Goal: Information Seeking & Learning: Learn about a topic

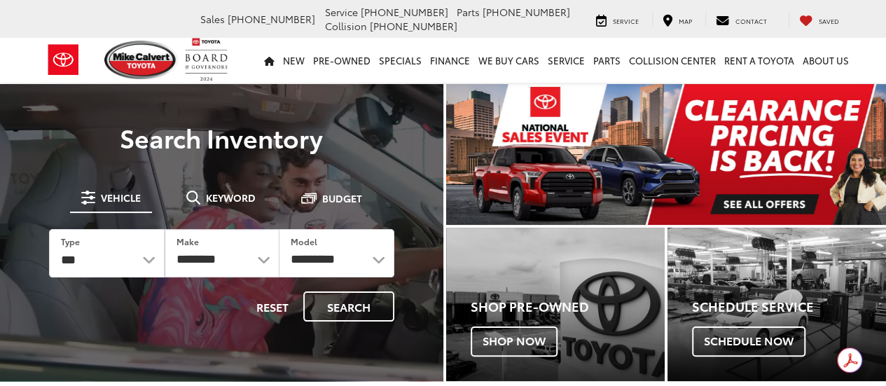
select select "**********"
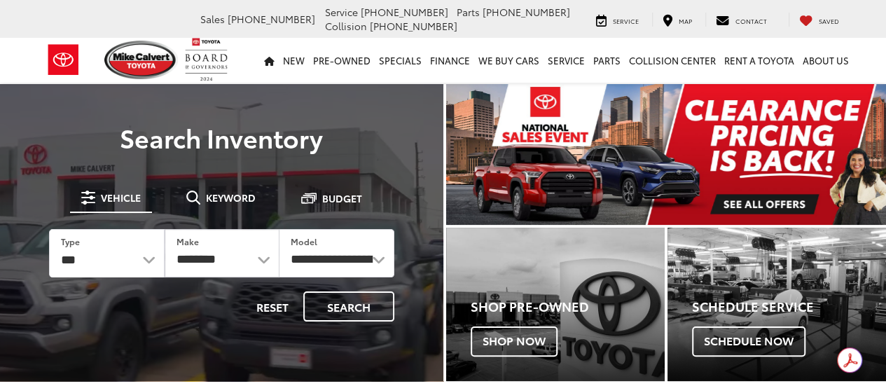
click at [279, 230] on select "**********" at bounding box center [336, 253] width 114 height 47
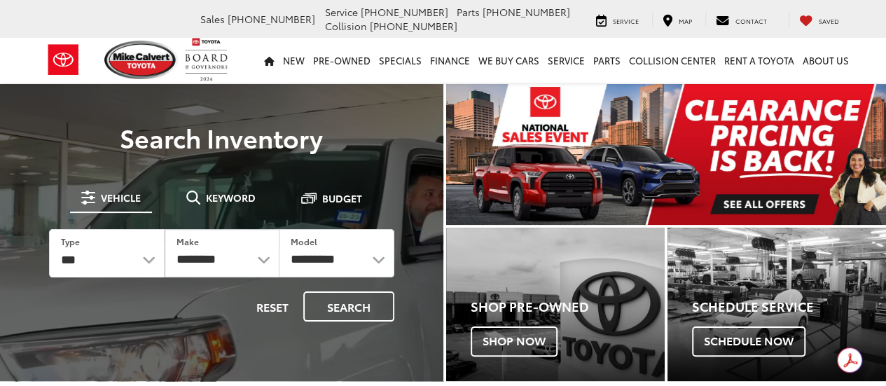
click at [377, 257] on select "**********" at bounding box center [336, 253] width 114 height 47
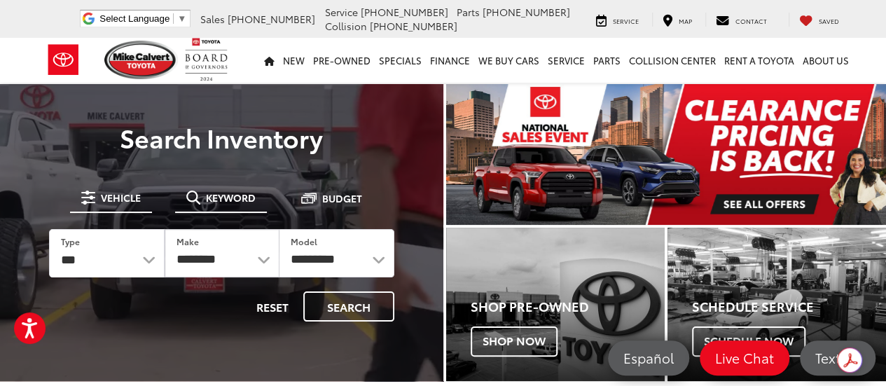
click at [231, 198] on span "Keyword" at bounding box center [231, 198] width 50 height 10
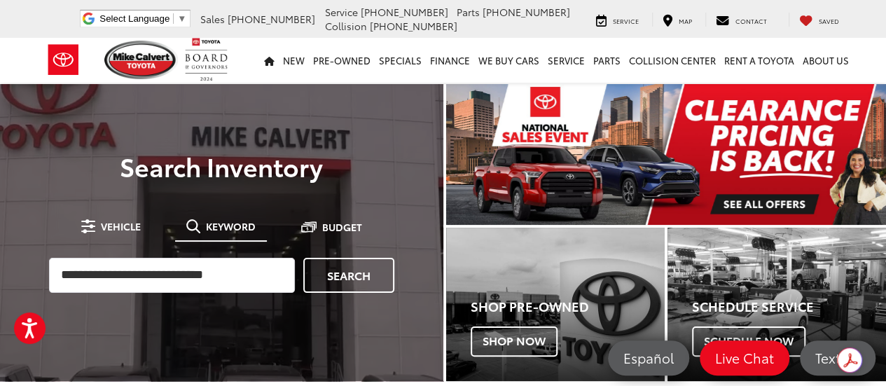
click at [220, 230] on span "Keyword" at bounding box center [231, 226] width 50 height 10
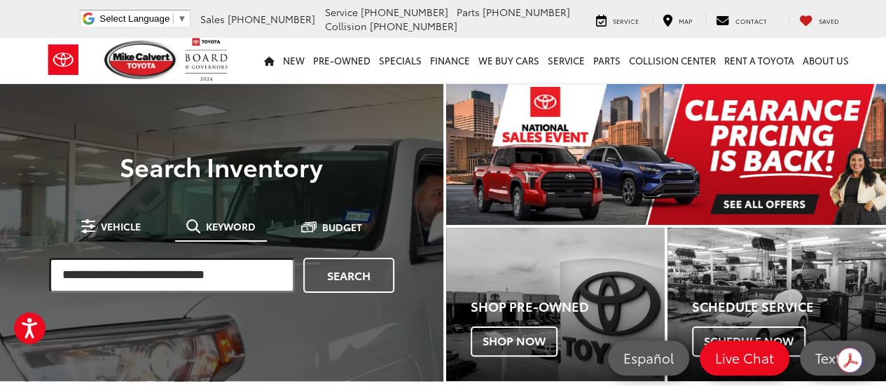
click at [146, 278] on input "search" at bounding box center [172, 275] width 246 height 35
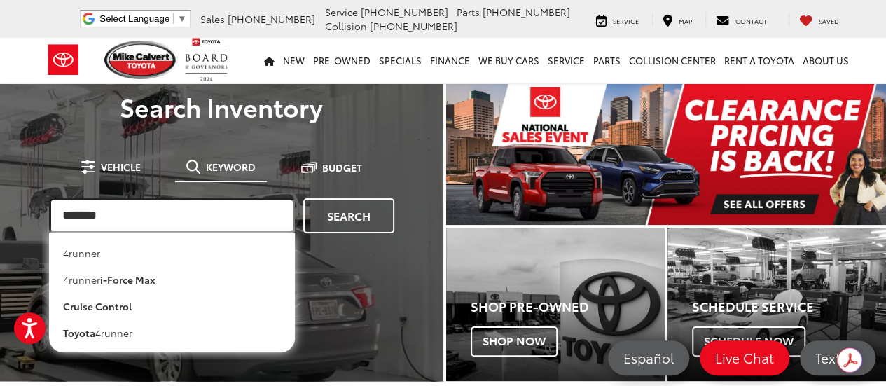
type input "*******"
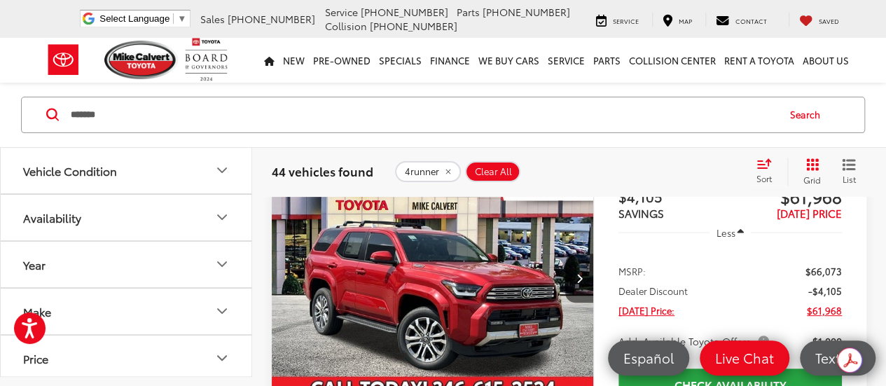
scroll to position [140, 0]
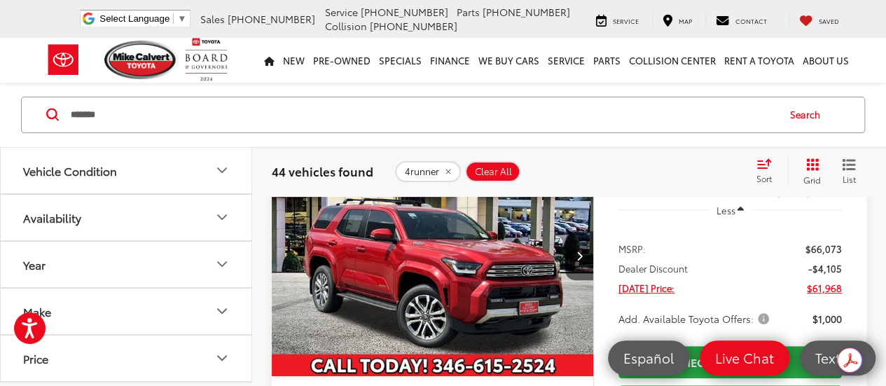
click at [220, 173] on icon "Vehicle Condition" at bounding box center [222, 170] width 17 height 17
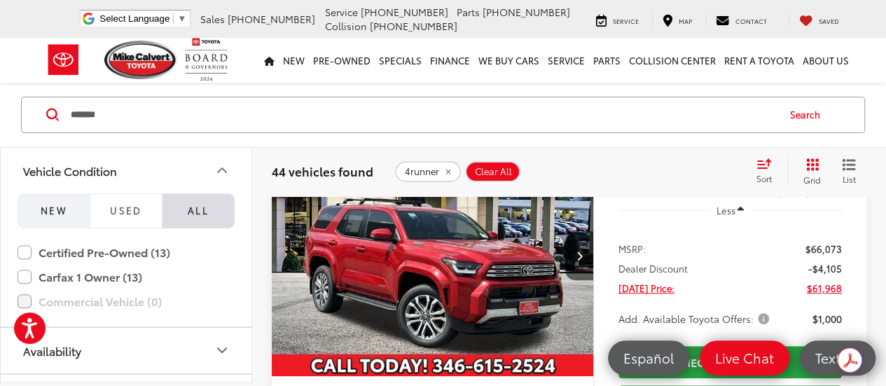
click at [73, 216] on button "NEW" at bounding box center [54, 210] width 72 height 35
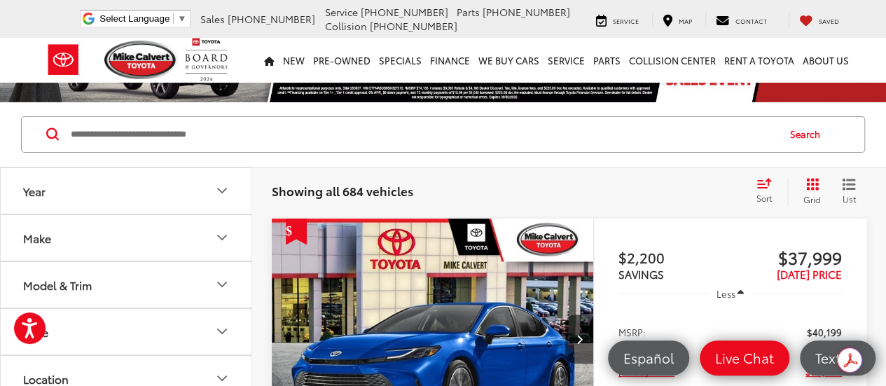
scroll to position [70, 0]
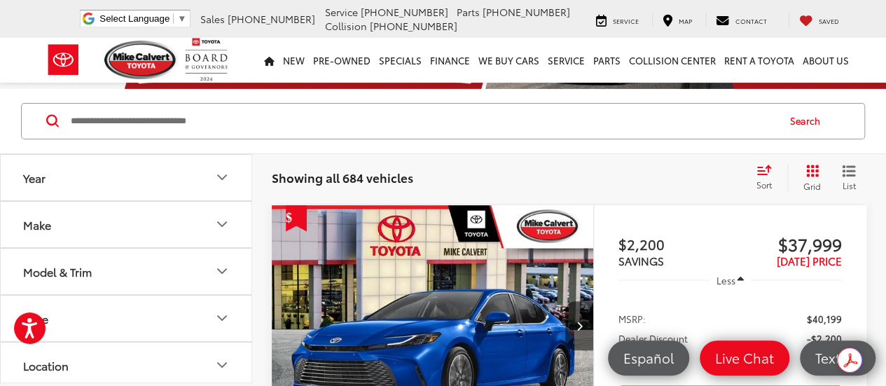
click at [225, 222] on icon "Make" at bounding box center [222, 224] width 8 height 4
click at [225, 221] on icon "Make" at bounding box center [222, 224] width 17 height 17
click at [225, 275] on icon "Model & Trim" at bounding box center [222, 271] width 17 height 17
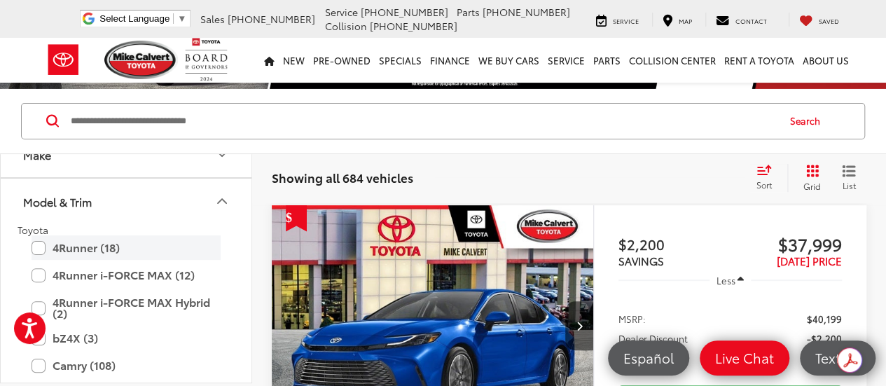
click at [37, 247] on label "4Runner (18)" at bounding box center [126, 247] width 189 height 25
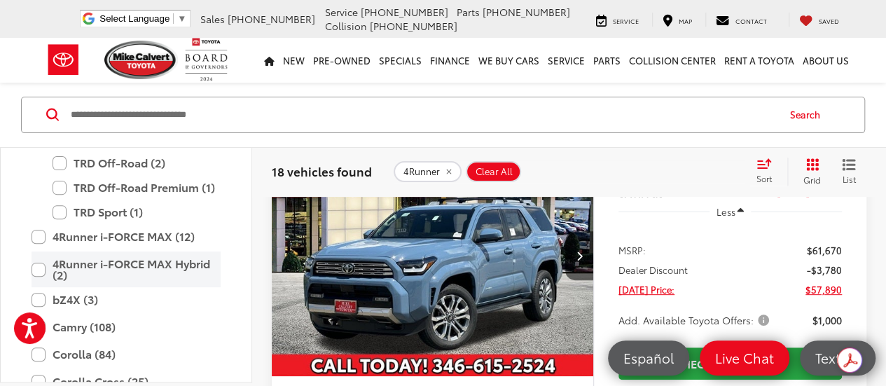
scroll to position [280, 0]
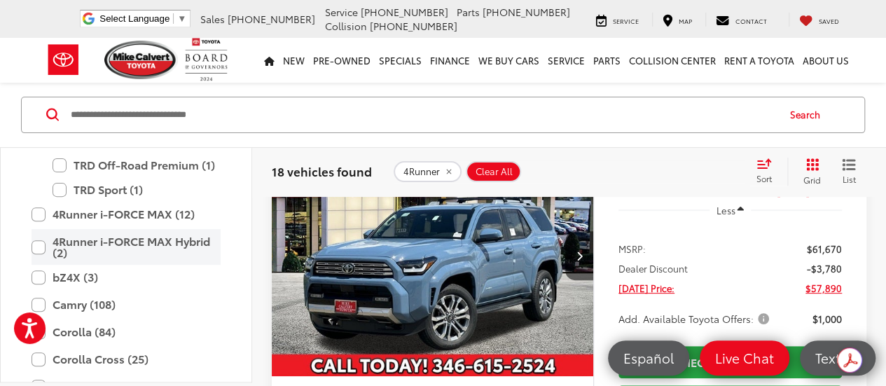
click at [38, 245] on label "4Runner i-FORCE MAX Hybrid (2)" at bounding box center [126, 248] width 189 height 36
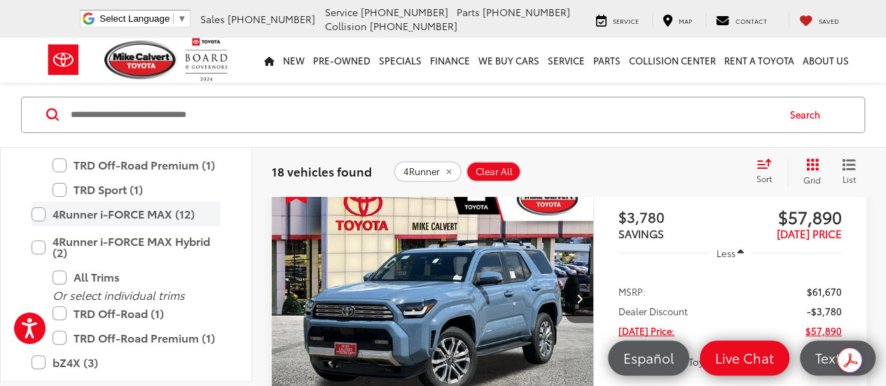
scroll to position [76, 0]
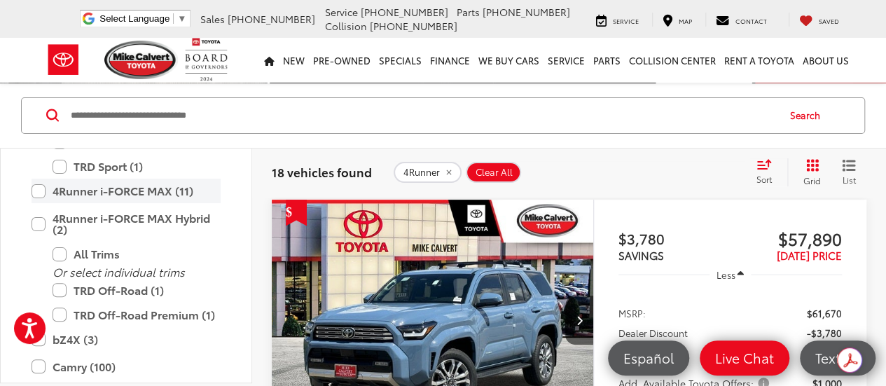
click at [41, 217] on label "4Runner i-FORCE MAX Hybrid (2)" at bounding box center [126, 224] width 189 height 36
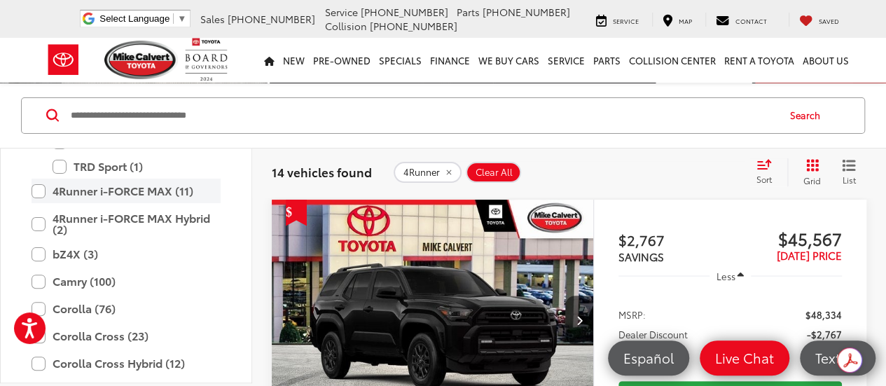
click at [41, 193] on label "4Runner i-FORCE MAX (11)" at bounding box center [126, 191] width 189 height 25
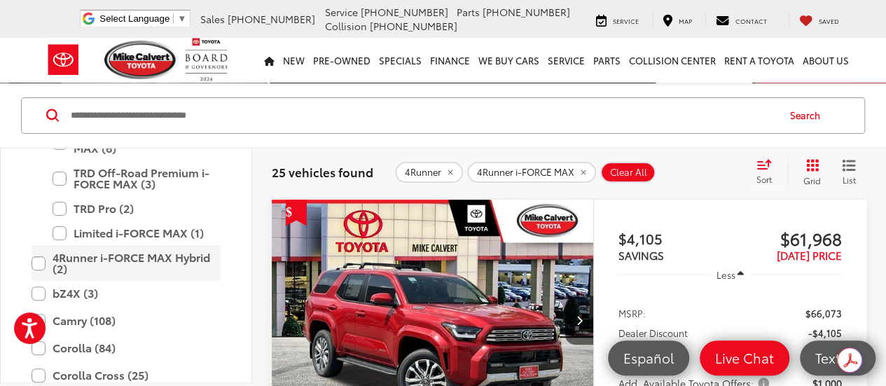
scroll to position [333, 0]
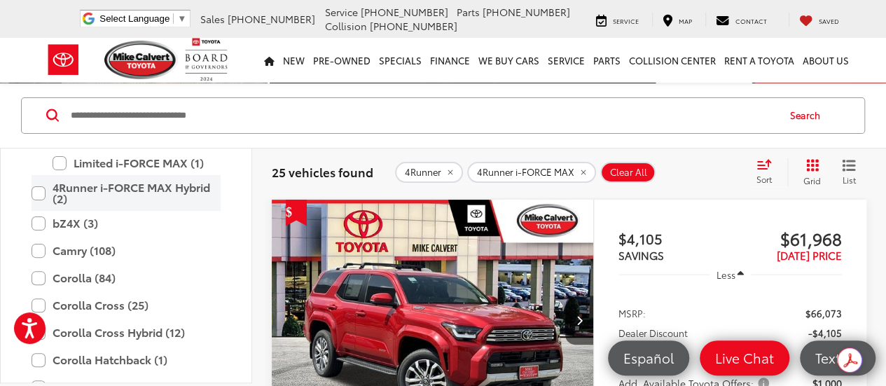
click at [40, 191] on label "4Runner i-FORCE MAX Hybrid (2)" at bounding box center [126, 193] width 189 height 36
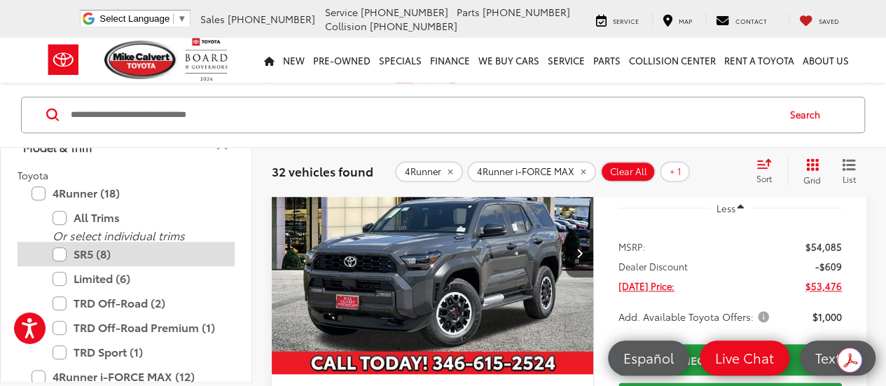
scroll to position [140, 0]
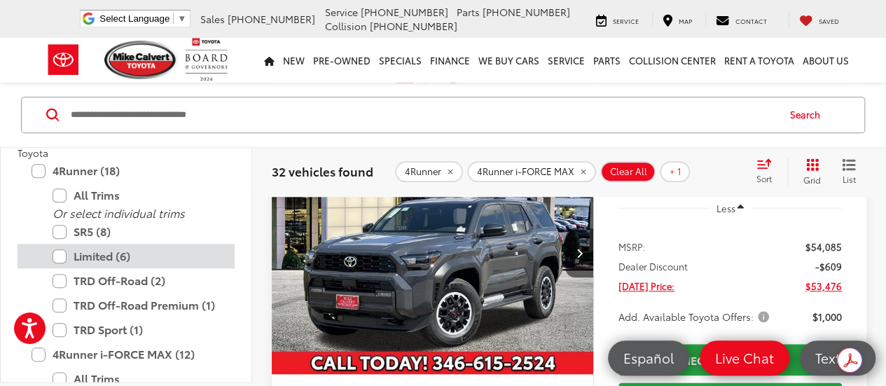
click at [62, 258] on label "Limited (6)" at bounding box center [137, 256] width 168 height 25
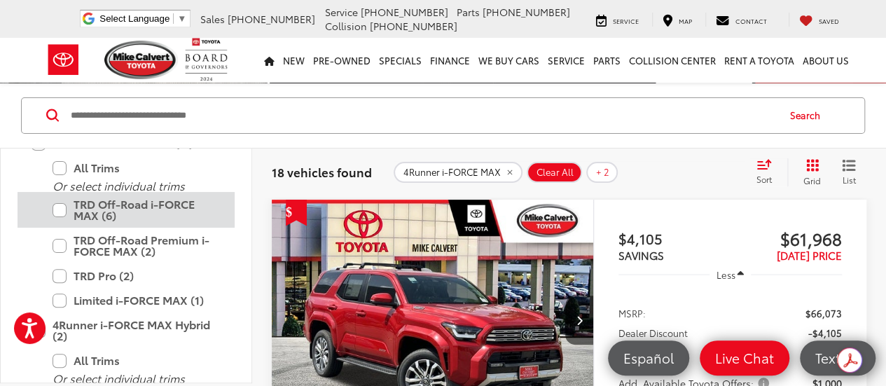
scroll to position [218, 0]
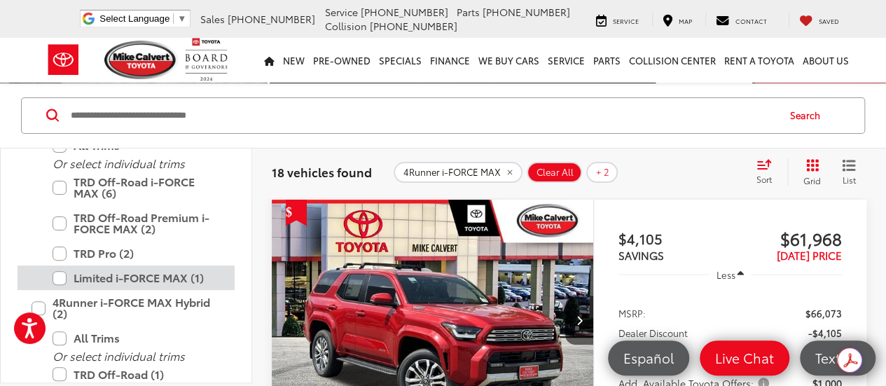
click at [60, 272] on label "Limited i-FORCE MAX (1)" at bounding box center [137, 277] width 168 height 25
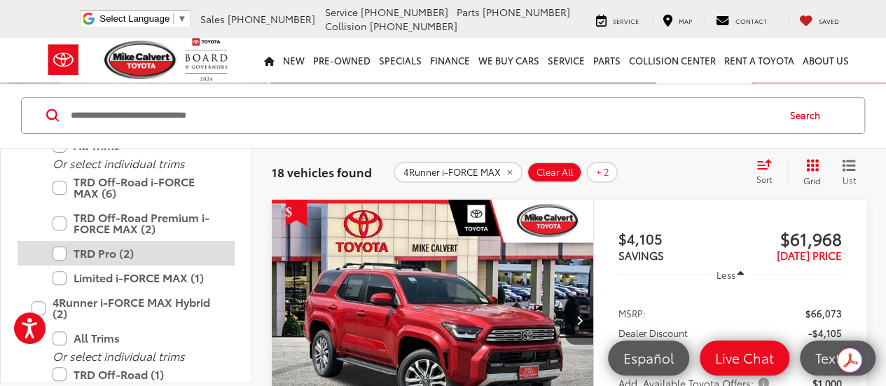
click at [60, 254] on label "TRD Pro (2)" at bounding box center [137, 253] width 168 height 25
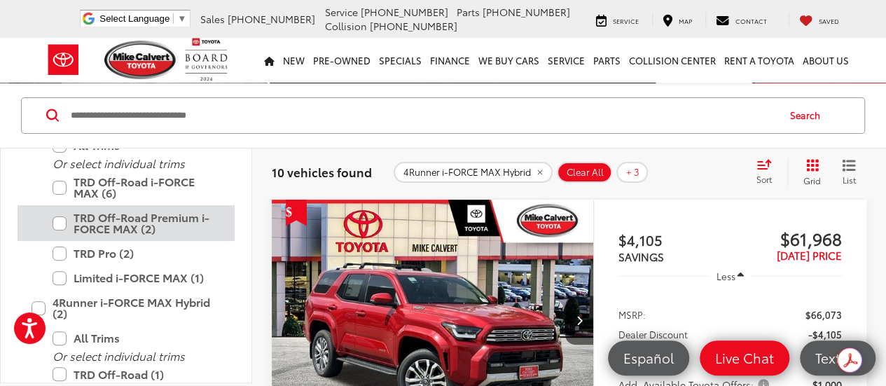
click at [63, 227] on label "TRD Off-Road Premium i-FORCE MAX (2)" at bounding box center [137, 223] width 168 height 36
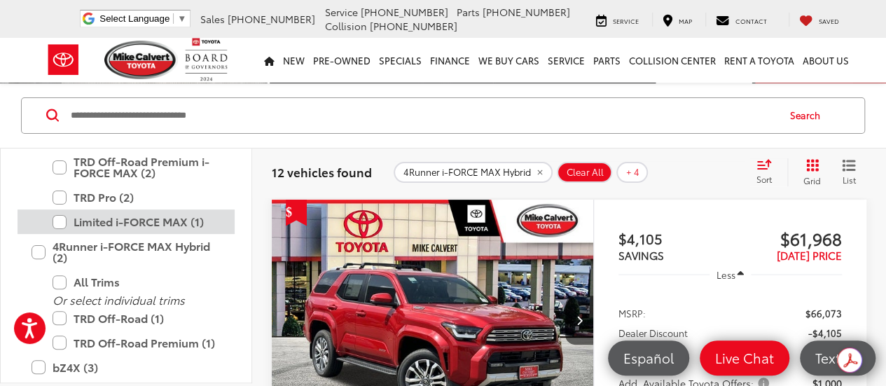
scroll to position [297, 0]
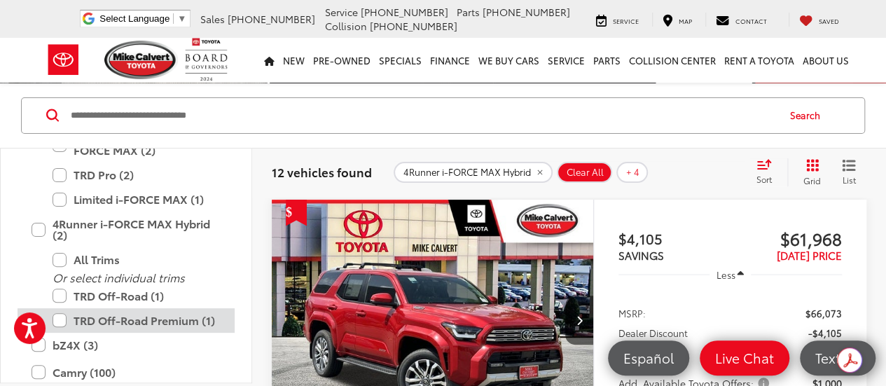
click at [57, 313] on label "TRD Off-Road Premium (1)" at bounding box center [137, 320] width 168 height 25
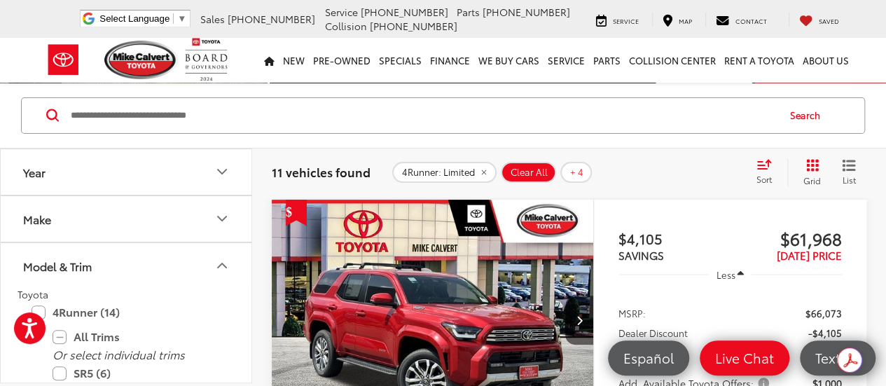
click at [227, 263] on icon "Model & Trim" at bounding box center [222, 265] width 17 height 17
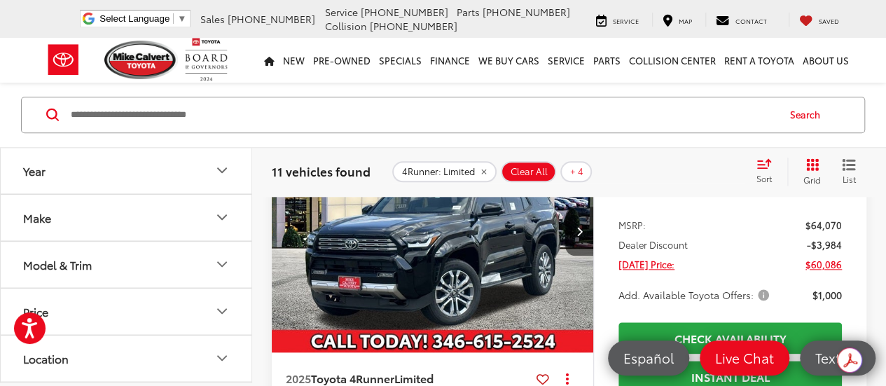
scroll to position [636, 0]
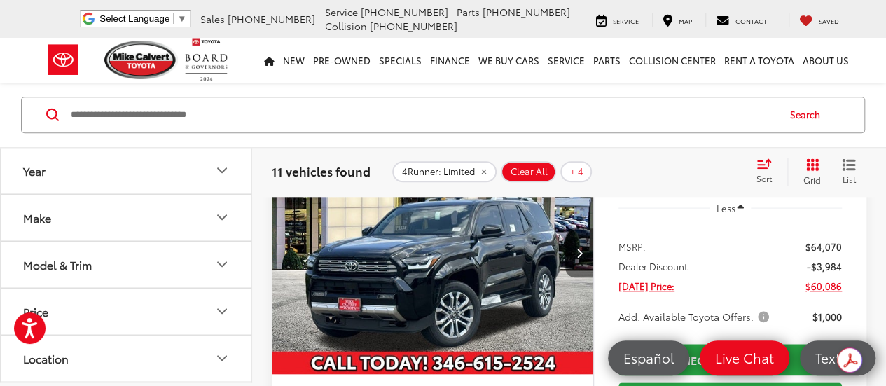
click at [577, 277] on button "Next image" at bounding box center [579, 252] width 28 height 49
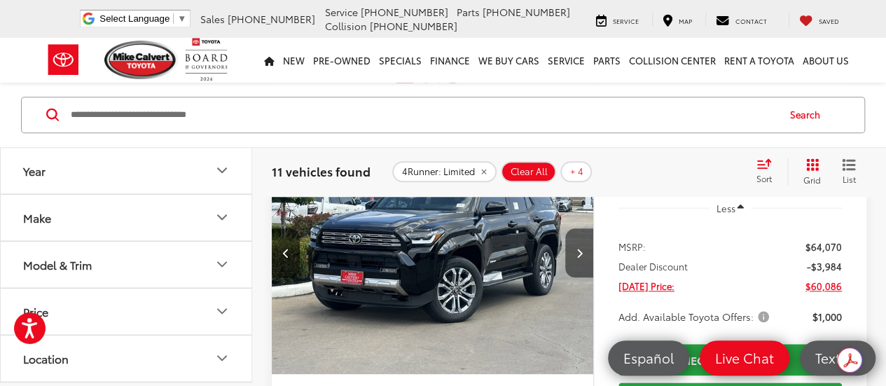
click at [577, 277] on button "Next image" at bounding box center [579, 252] width 28 height 49
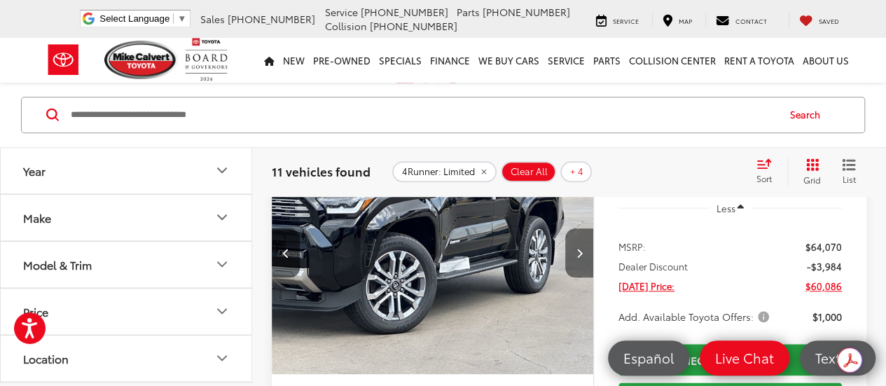
click at [577, 277] on button "Next image" at bounding box center [579, 252] width 28 height 49
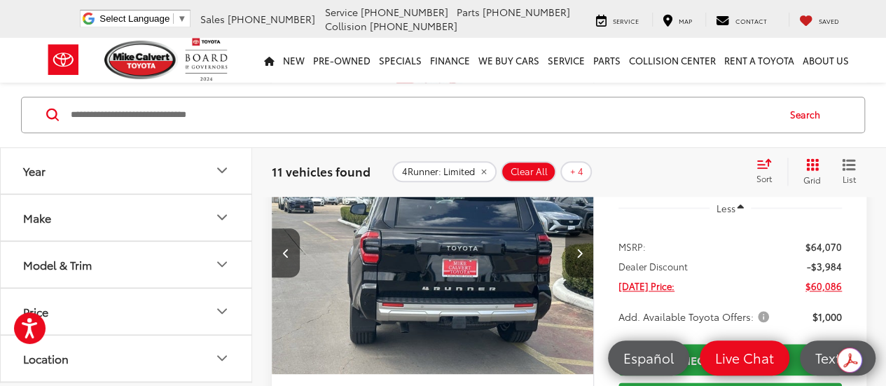
click at [577, 277] on button "Next image" at bounding box center [579, 252] width 28 height 49
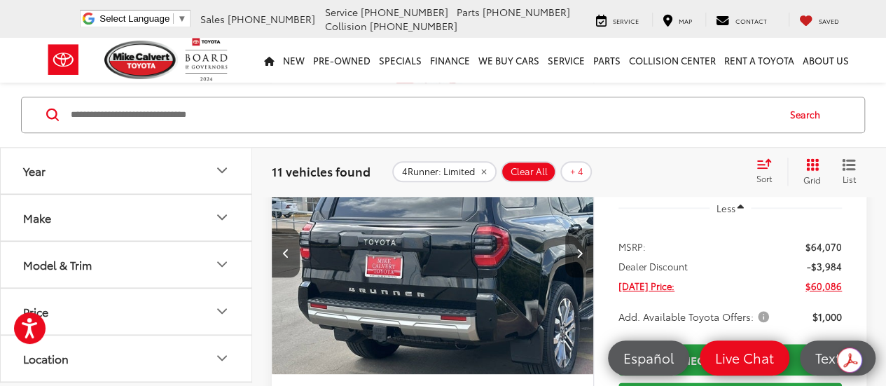
click at [577, 277] on button "Next image" at bounding box center [579, 252] width 28 height 49
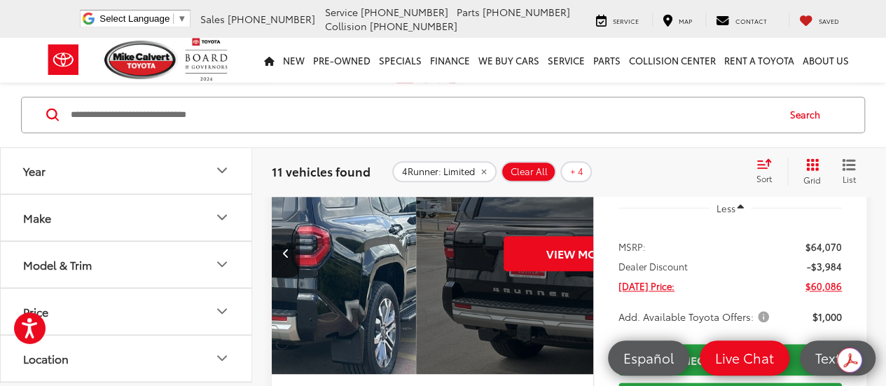
scroll to position [0, 1616]
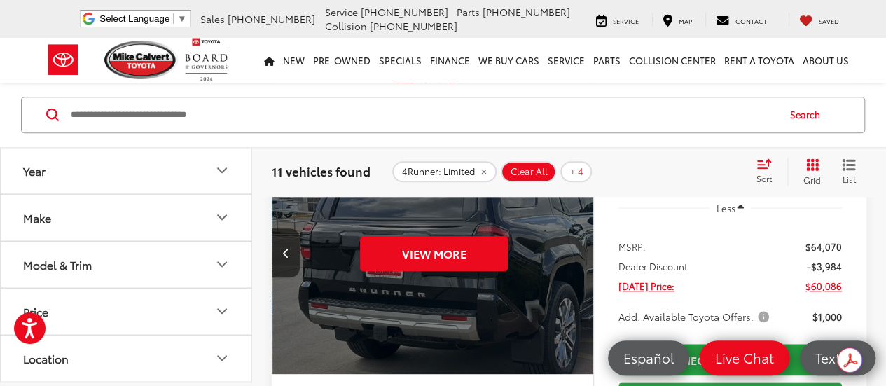
click at [577, 279] on div "View More" at bounding box center [434, 253] width 324 height 242
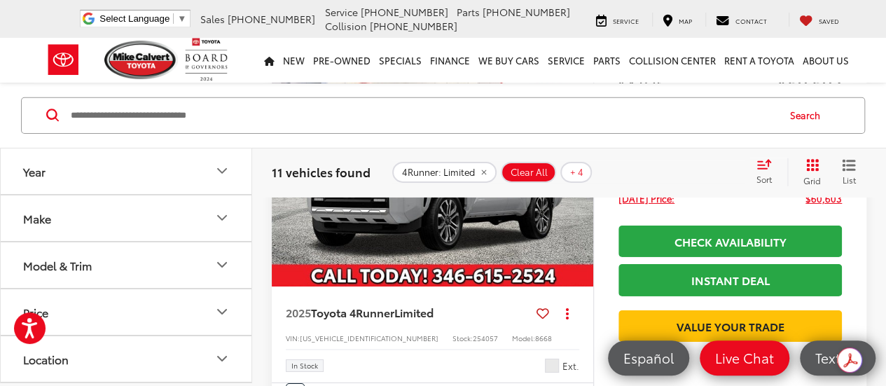
scroll to position [2177, 0]
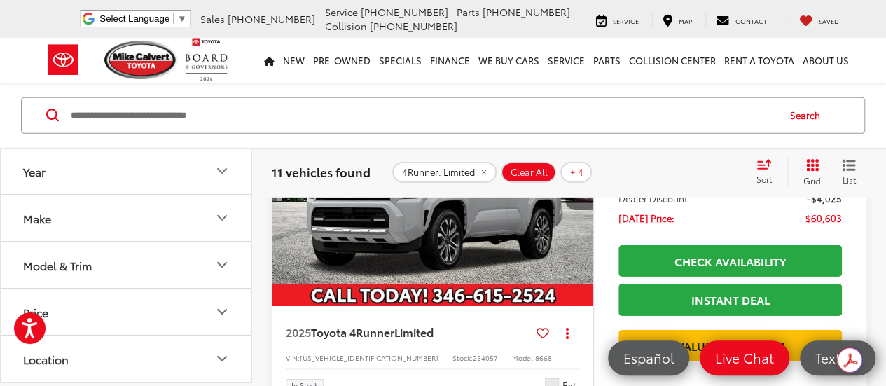
click at [580, 190] on icon "Next image" at bounding box center [579, 186] width 6 height 10
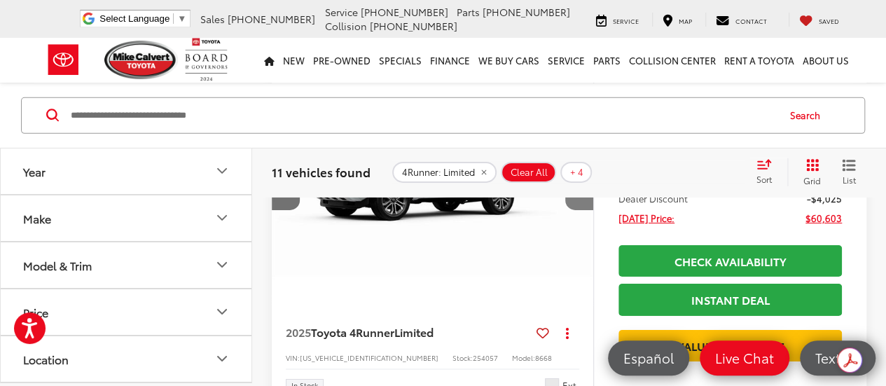
click at [580, 190] on icon "Next image" at bounding box center [579, 186] width 6 height 10
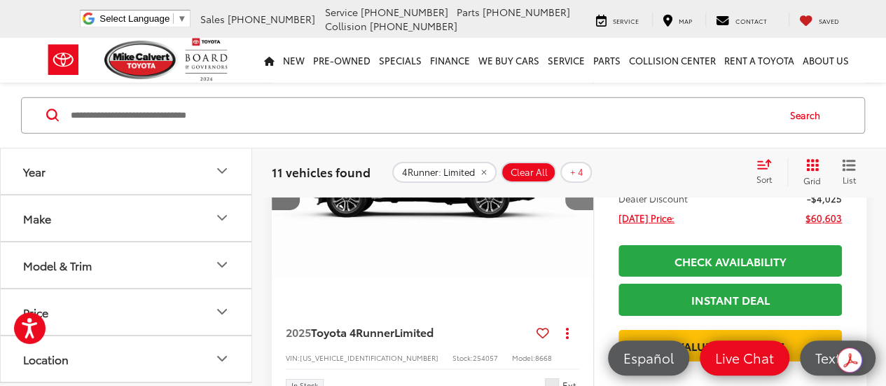
click at [580, 190] on icon "Next image" at bounding box center [579, 186] width 6 height 10
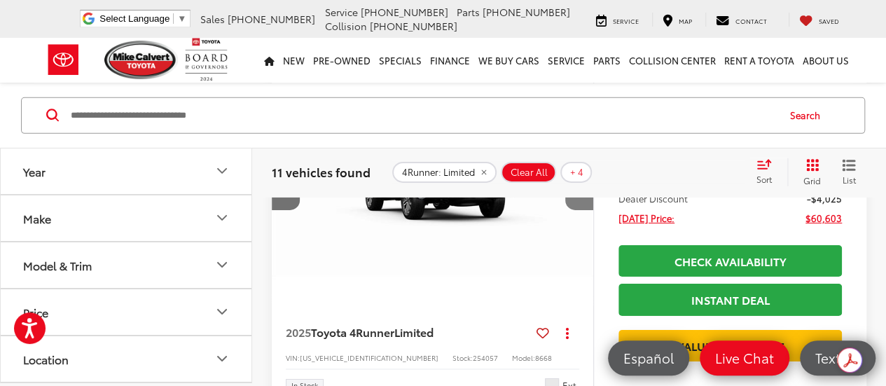
click at [580, 190] on icon "Next image" at bounding box center [579, 186] width 6 height 10
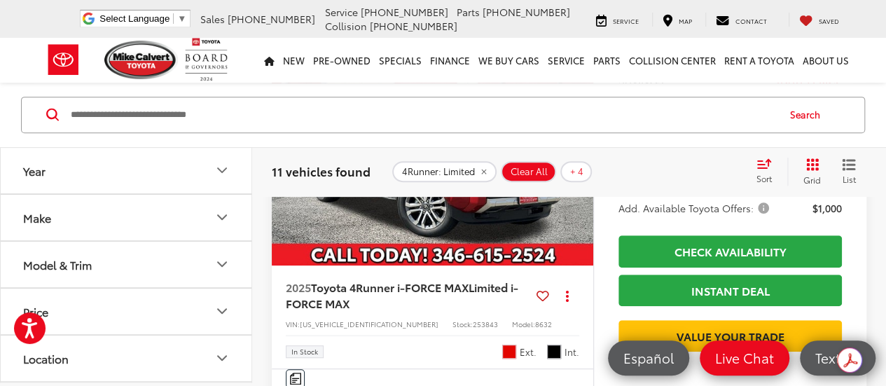
scroll to position [280, 0]
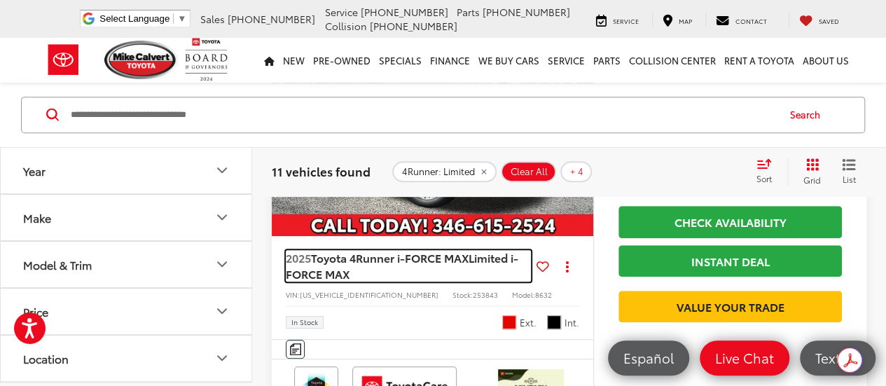
click at [454, 256] on span "Toyota 4Runner i-FORCE MAX" at bounding box center [390, 257] width 158 height 16
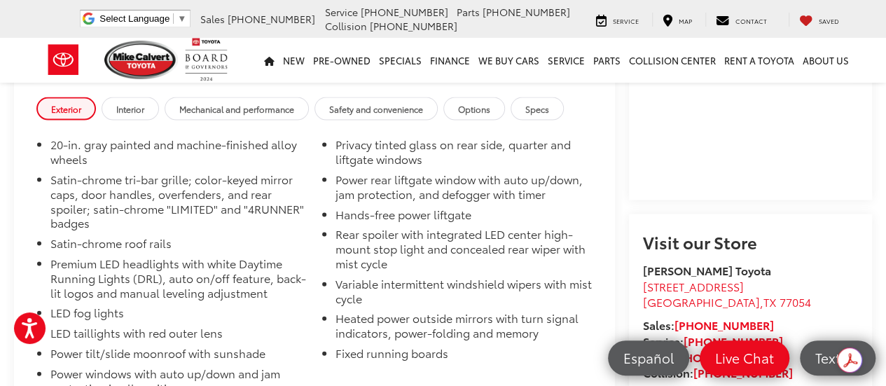
scroll to position [1401, 0]
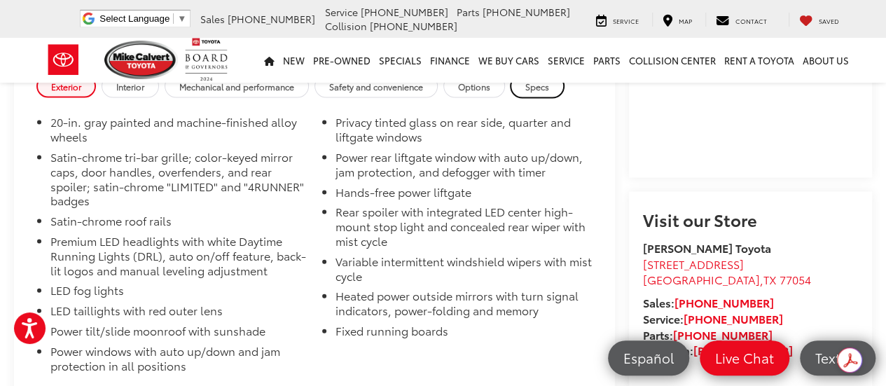
click at [538, 92] on span "Specs" at bounding box center [537, 87] width 24 height 12
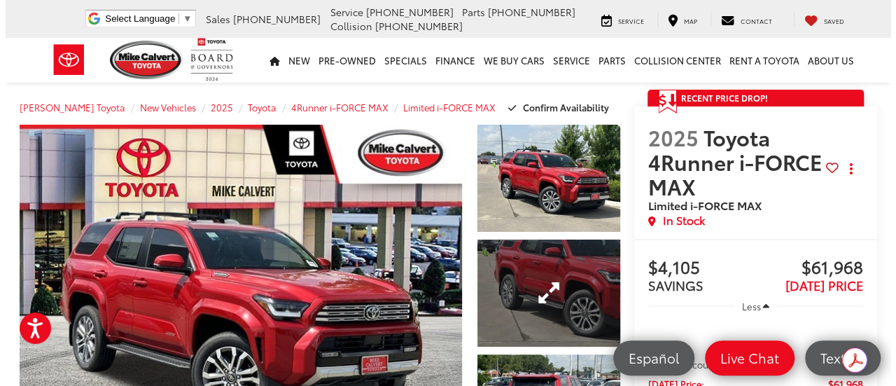
scroll to position [0, 0]
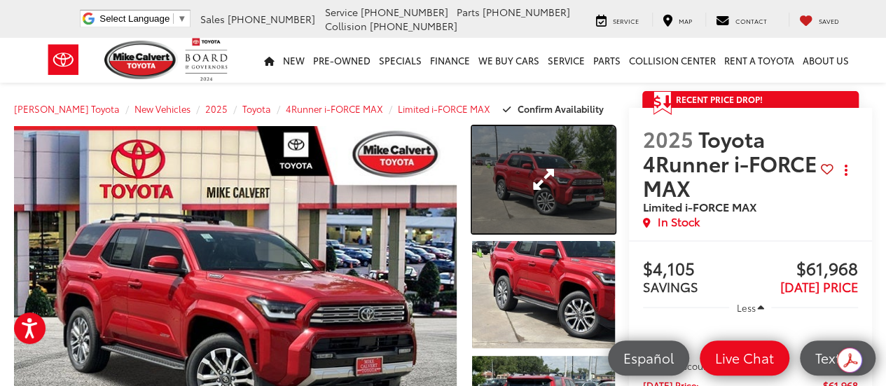
click at [506, 188] on link "Expand Photo 1" at bounding box center [543, 179] width 143 height 107
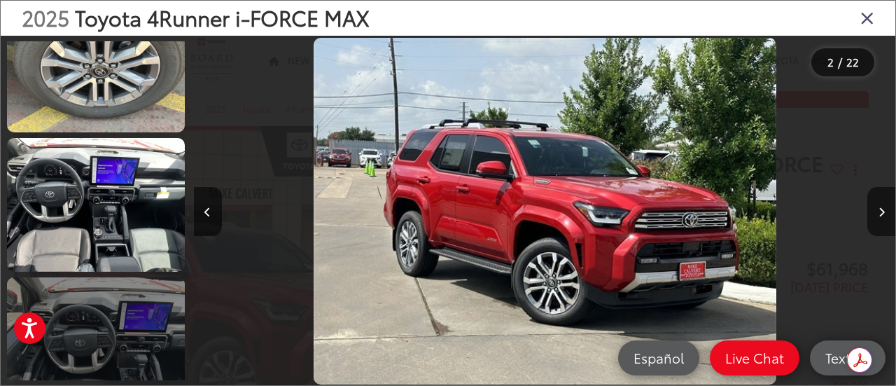
scroll to position [920, 0]
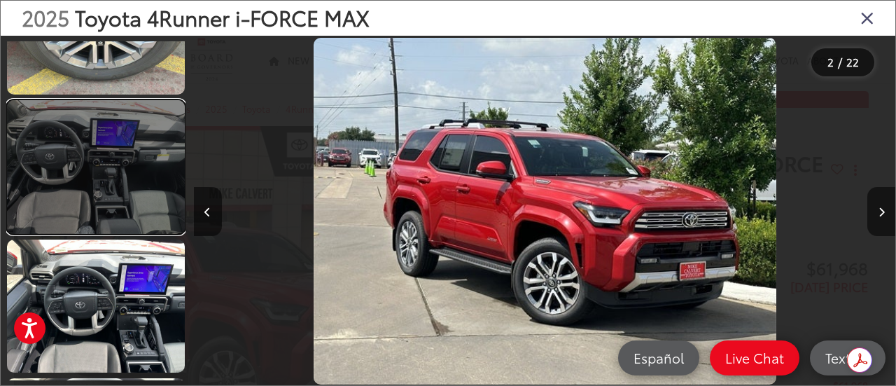
click at [112, 186] on link at bounding box center [96, 166] width 178 height 133
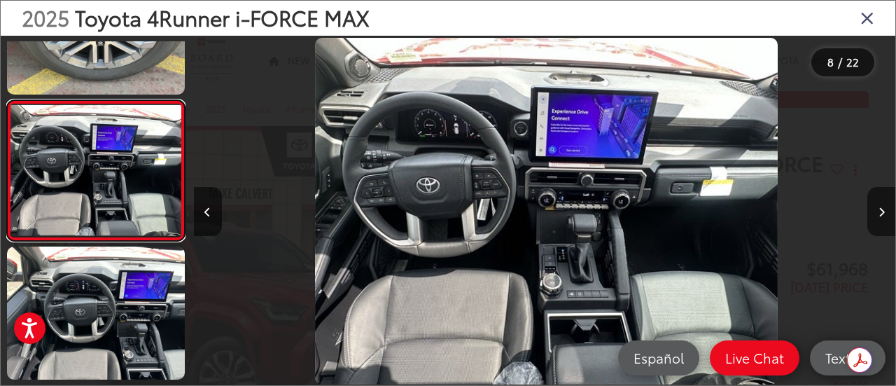
scroll to position [0, 4916]
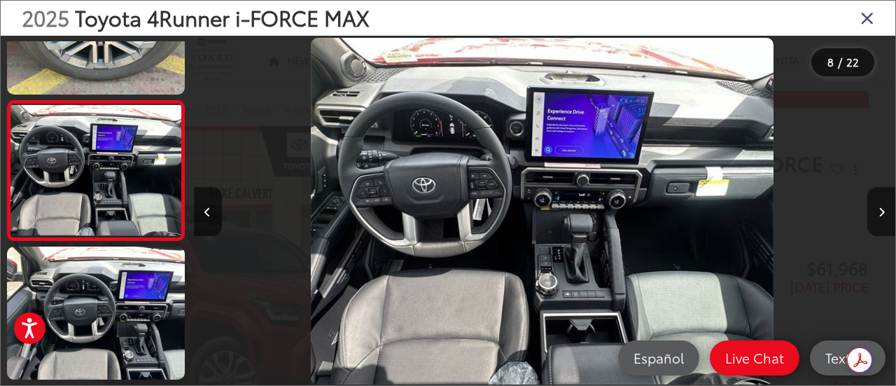
click at [565, 278] on img "2025 Toyota 4Runner i-FORCE MAX Limited i-FORCE MAX 7" at bounding box center [542, 211] width 463 height 347
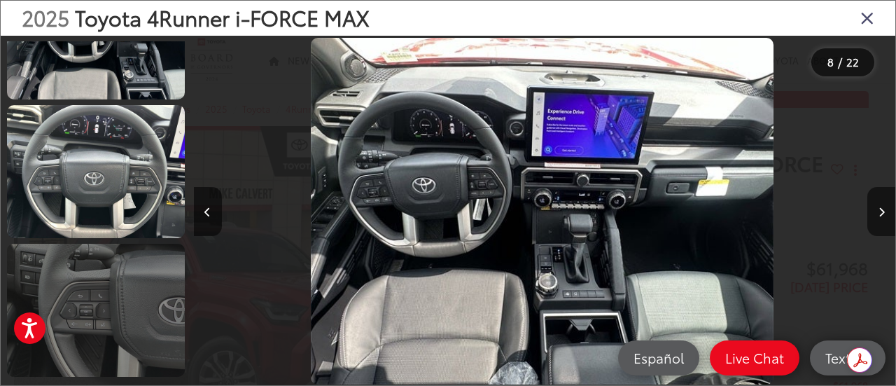
scroll to position [1333, 0]
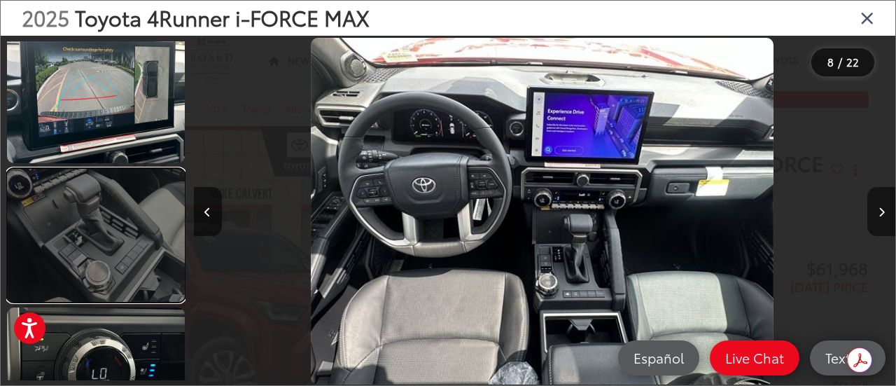
click at [114, 240] on link at bounding box center [96, 235] width 178 height 133
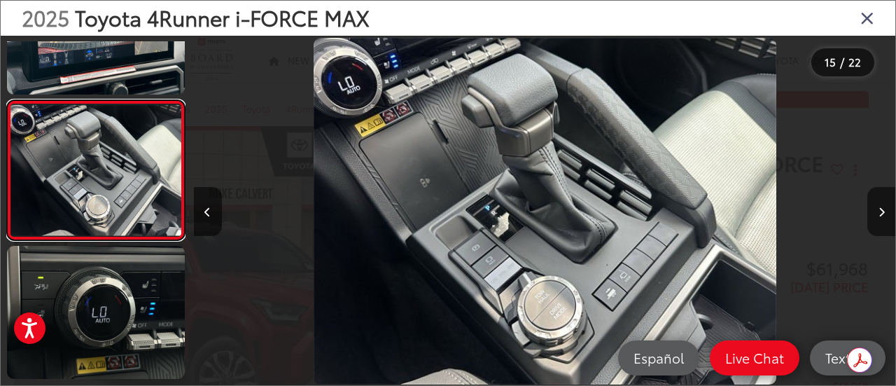
scroll to position [0, 9833]
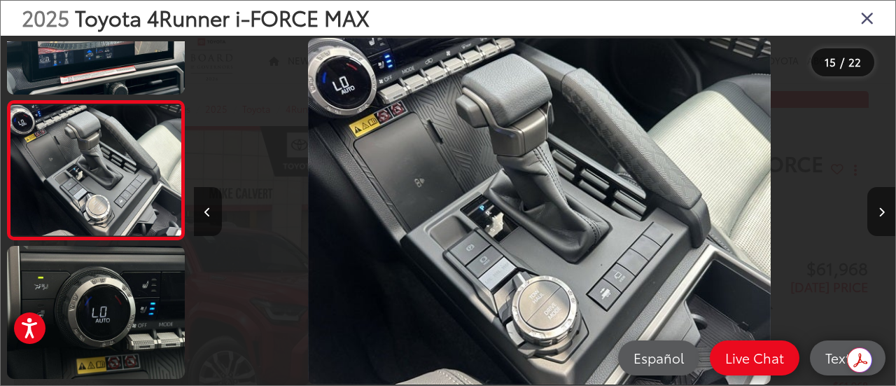
click at [535, 314] on img "2025 Toyota 4Runner i-FORCE MAX Limited i-FORCE MAX 14" at bounding box center [539, 211] width 463 height 347
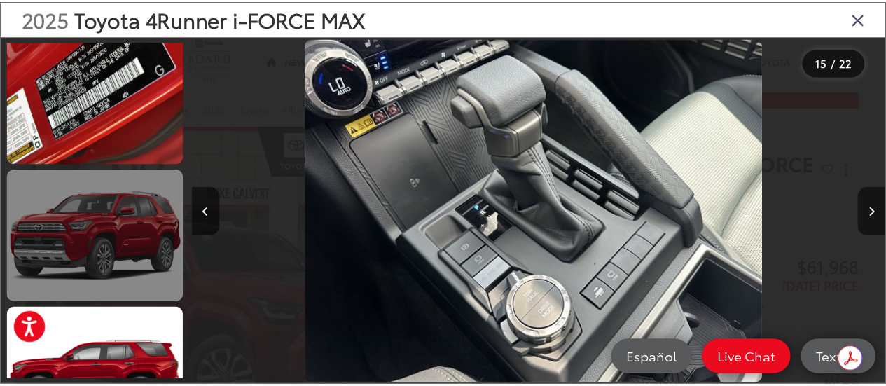
scroll to position [2716, 0]
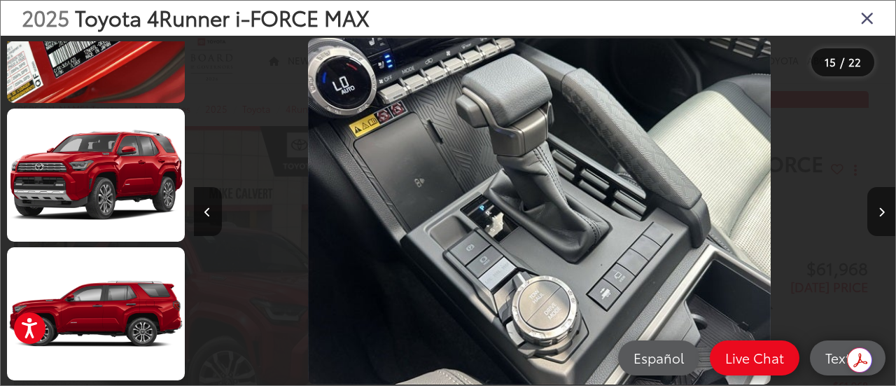
click at [866, 16] on icon "Close gallery" at bounding box center [868, 17] width 14 height 18
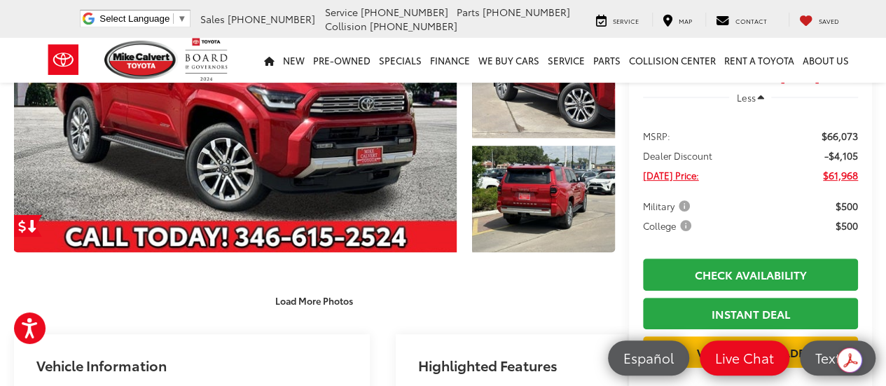
scroll to position [140, 0]
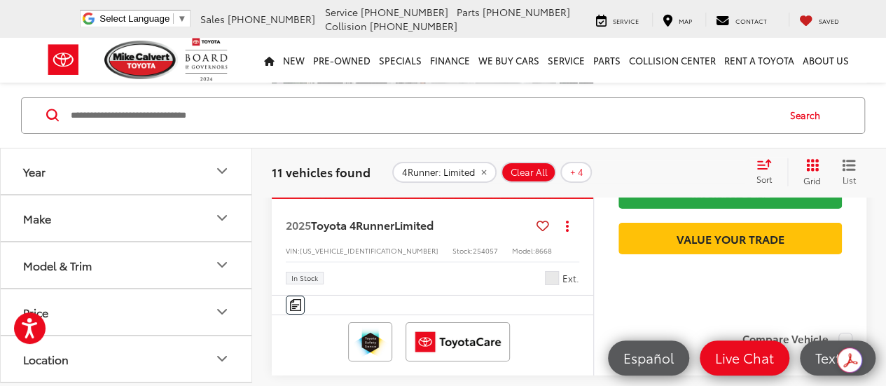
scroll to position [2305, 0]
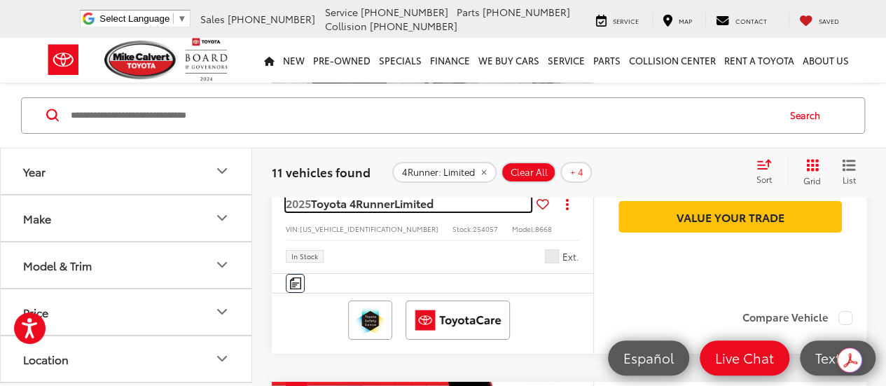
click at [422, 211] on span "Limited" at bounding box center [413, 203] width 39 height 16
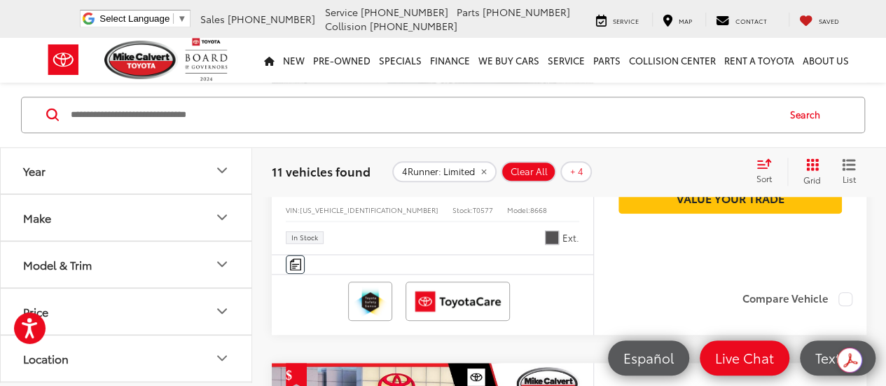
scroll to position [3249, 0]
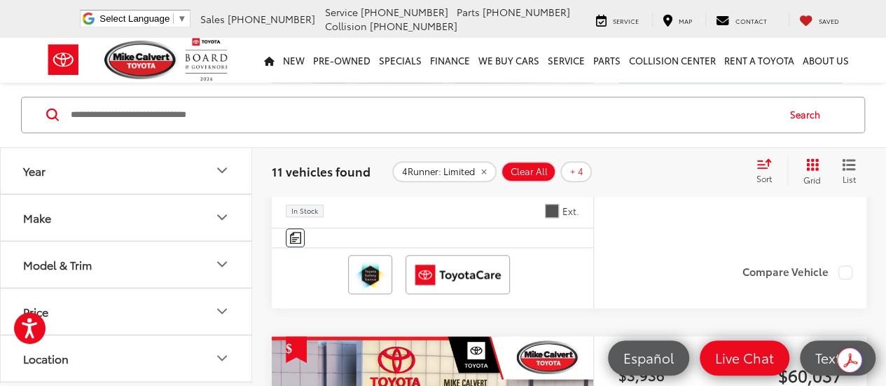
click at [394, 166] on span "Toyota 4Runner" at bounding box center [352, 158] width 83 height 16
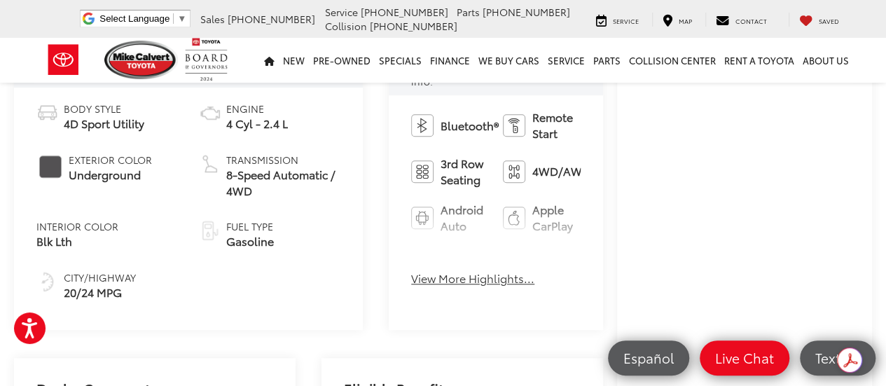
scroll to position [560, 0]
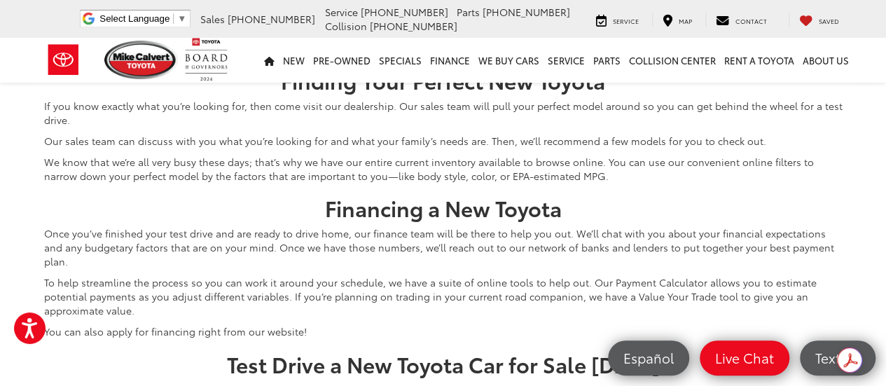
scroll to position [6028, 0]
